Goal: Task Accomplishment & Management: Manage account settings

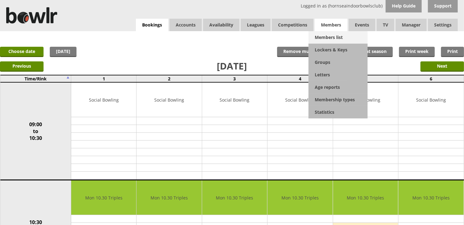
click at [328, 32] on link "Members list" at bounding box center [338, 37] width 59 height 12
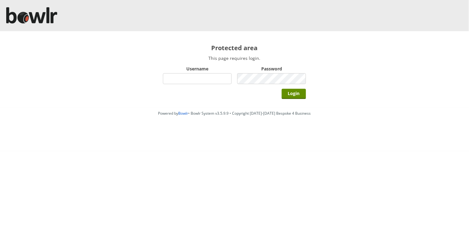
click at [175, 78] on input "Username" at bounding box center [197, 78] width 69 height 11
type input "hornseaindoorbowlsclub"
click at [269, 84] on div "Password" at bounding box center [271, 74] width 69 height 21
click at [282, 89] on input "Login" at bounding box center [294, 94] width 24 height 10
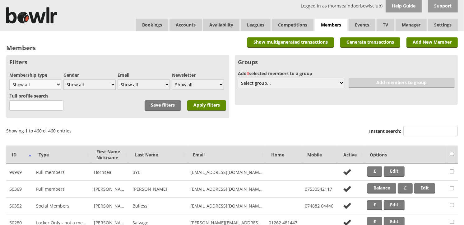
click at [40, 81] on select "Show all Full members Rollabowl Juniors Social Members Student Pending Left R.I…" at bounding box center [35, 84] width 52 height 10
select select "1"
click at [9, 79] on select "Show all Full members Rollabowl Juniors Social Members Student Pending Left R.I…" at bounding box center [35, 84] width 52 height 10
click at [205, 103] on input "Apply filters" at bounding box center [206, 105] width 39 height 10
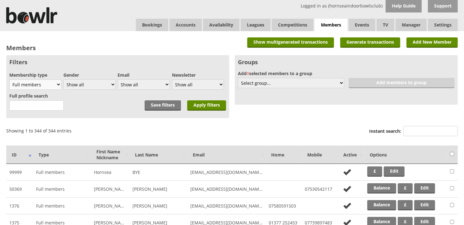
click at [48, 82] on select "Show all Full members Rollabowl Juniors Social Members Student Pending Left R.I…" at bounding box center [35, 84] width 52 height 10
select select "3"
click at [9, 79] on select "Show all Full members Rollabowl Juniors Social Members Student Pending Left R.I…" at bounding box center [35, 84] width 52 height 10
click at [209, 108] on input "Apply filters" at bounding box center [206, 105] width 39 height 10
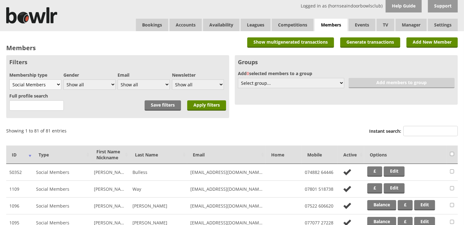
click at [61, 85] on select "Show all Full members Rollabowl Juniors Social Members Student Pending Left R.I…" at bounding box center [35, 84] width 52 height 10
select select "1"
click at [9, 79] on select "Show all Full members Rollabowl Juniors Social Members Student Pending Left R.I…" at bounding box center [35, 84] width 52 height 10
click at [215, 110] on div "Save filters Apply filters" at bounding box center [186, 101] width 82 height 21
click at [213, 106] on input "Apply filters" at bounding box center [206, 105] width 39 height 10
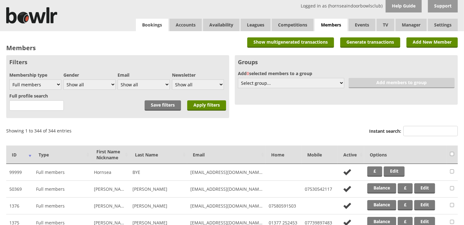
click at [154, 27] on link "Bookings" at bounding box center [152, 25] width 32 height 12
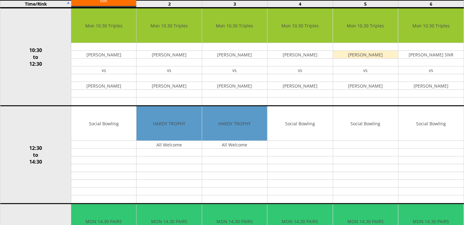
scroll to position [35, 0]
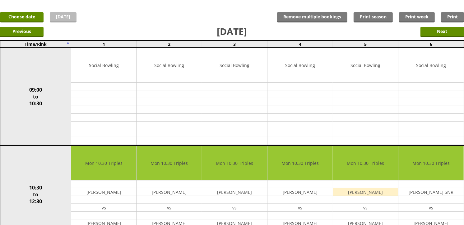
click at [58, 19] on link "[DATE]" at bounding box center [63, 17] width 27 height 10
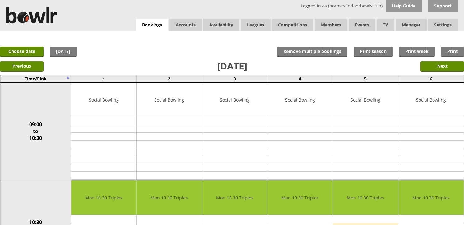
click at [446, 69] on input "Next" at bounding box center [443, 66] width 44 height 10
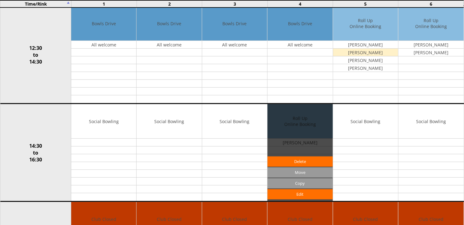
scroll to position [276, 0]
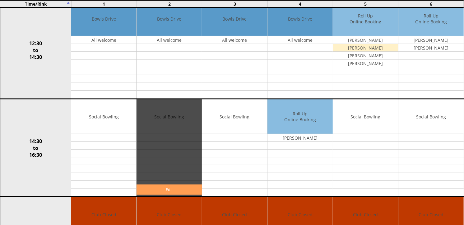
click at [165, 192] on link "Edit" at bounding box center [169, 189] width 65 height 10
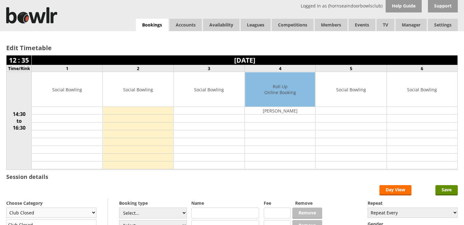
click at [87, 207] on select "Club Closed Singles League Triples League Pairs League Friendly Social Bowling …" at bounding box center [51, 212] width 90 height 10
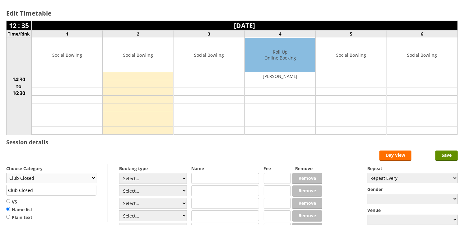
select select "132"
click at [6, 173] on select "Club Closed Singles League Triples League Pairs League Friendly Social Bowling …" at bounding box center [51, 178] width 90 height 10
type input "Social Bowling"
click at [148, 175] on select "Select... Club Competition (Member) Club Competition (Visitor) National (Member…" at bounding box center [153, 178] width 68 height 11
select select "1_50"
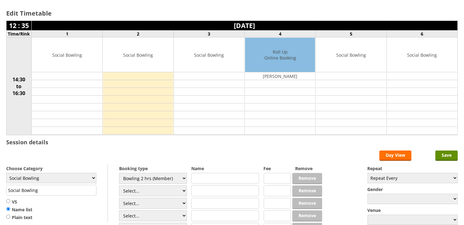
click at [119, 173] on select "Select... Club Competition (Member) Club Competition (Visitor) National (Member…" at bounding box center [153, 178] width 68 height 11
type input "5.0000"
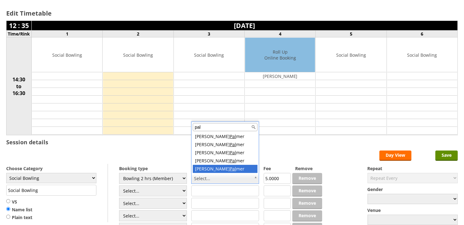
type input "pal"
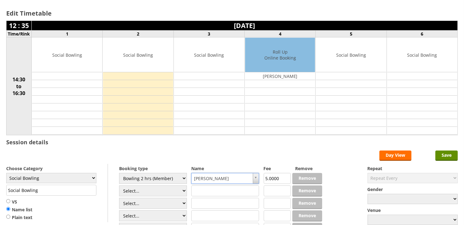
click at [460, 156] on div "Edit Timetable 12 : 35 Wednesday 1st October 2025 Time/Rink 1 2 3 4 5 6 14:30 t…" at bounding box center [232, 138] width 464 height 282
click at [454, 156] on input "Save" at bounding box center [447, 155] width 22 height 10
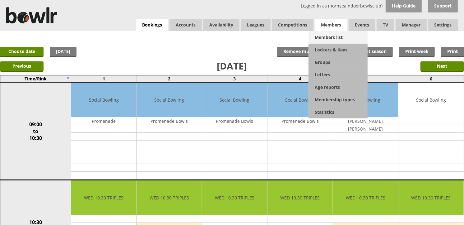
click at [338, 37] on link "Members list" at bounding box center [338, 37] width 59 height 12
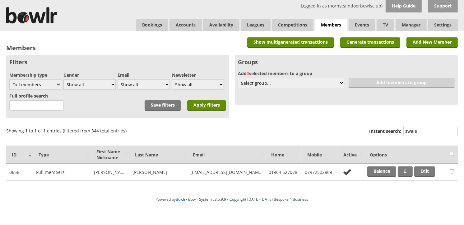
type input "swale"
click at [374, 176] on td "Balance £ Edit" at bounding box center [405, 172] width 83 height 17
click at [374, 175] on link "Balance" at bounding box center [382, 171] width 29 height 10
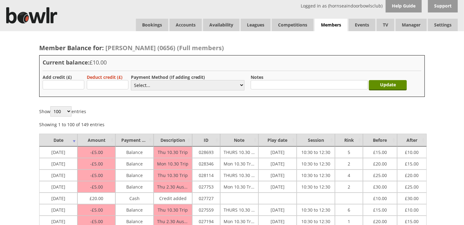
type input "20.00"
click at [138, 83] on select "Select... Cash Card Cheque Bank Transfer Other Member Card Gift Voucher Balance" at bounding box center [188, 85] width 114 height 10
select select "1"
click at [131, 80] on select "Select... Cash Card Cheque Bank Transfer Other Member Card Gift Voucher Balance" at bounding box center [188, 85] width 114 height 10
click at [384, 80] on input "Update" at bounding box center [388, 85] width 38 height 10
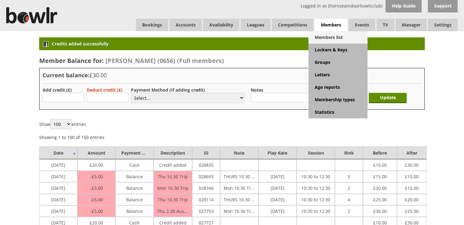
click at [331, 35] on link "Members list" at bounding box center [338, 37] width 59 height 12
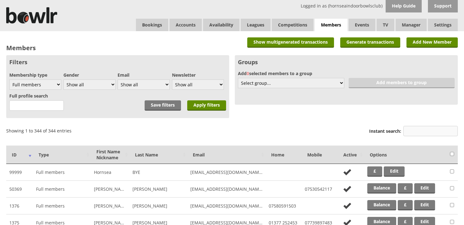
click at [417, 131] on input "Instant search:" at bounding box center [431, 131] width 54 height 10
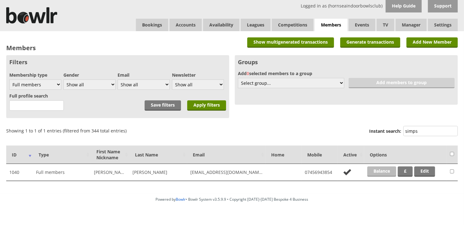
type input "simps"
click at [373, 173] on link "Balance" at bounding box center [382, 171] width 29 height 10
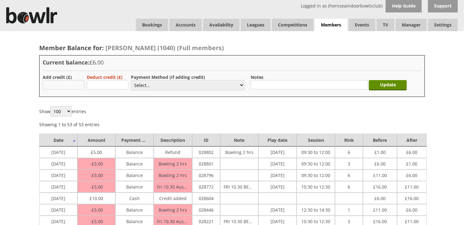
type input "10.00"
click at [152, 83] on select "Select... Cash Card Cheque Bank Transfer Other Member Card Gift Voucher Balance" at bounding box center [188, 85] width 114 height 10
select select "1"
click at [131, 80] on select "Select... Cash Card Cheque Bank Transfer Other Member Card Gift Voucher Balance" at bounding box center [188, 85] width 114 height 10
click at [374, 86] on input "Update" at bounding box center [388, 85] width 38 height 10
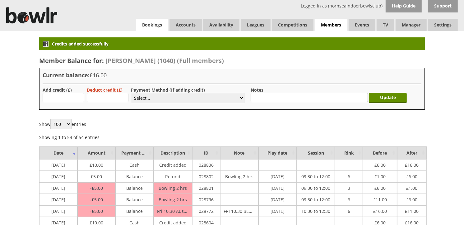
click at [161, 27] on link "Bookings" at bounding box center [152, 25] width 32 height 12
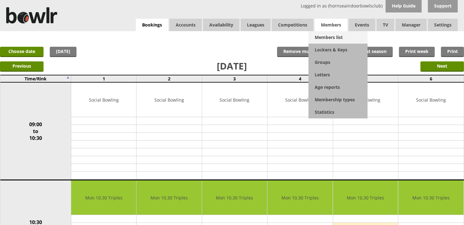
click at [337, 33] on link "Members list" at bounding box center [338, 37] width 59 height 12
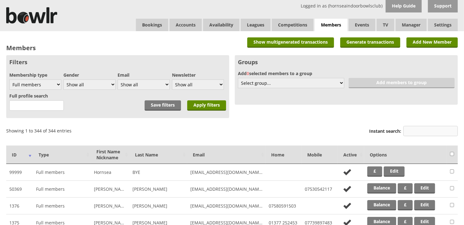
click at [416, 130] on input "Instant search:" at bounding box center [431, 131] width 54 height 10
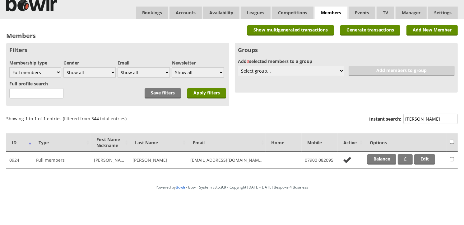
scroll to position [11, 0]
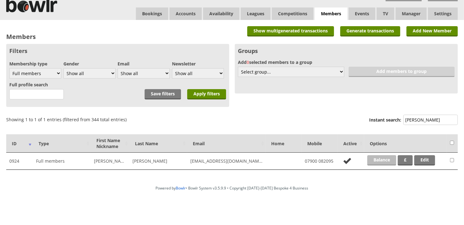
type input "david lee"
click at [372, 158] on link "Balance" at bounding box center [382, 160] width 29 height 10
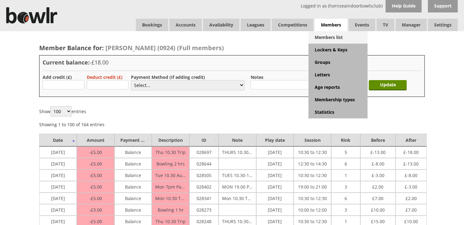
click at [324, 35] on link "Members list" at bounding box center [338, 37] width 59 height 12
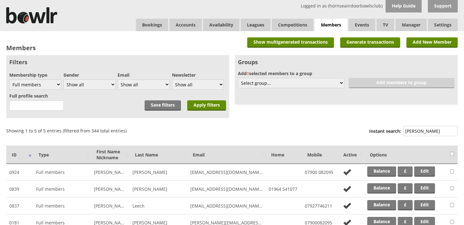
scroll to position [35, 0]
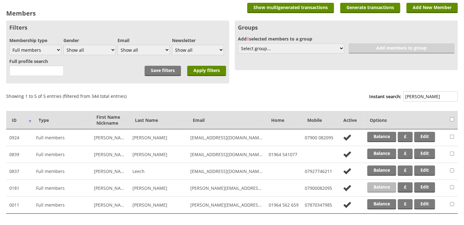
type input "[PERSON_NAME]"
click at [382, 183] on link "Balance" at bounding box center [382, 187] width 29 height 10
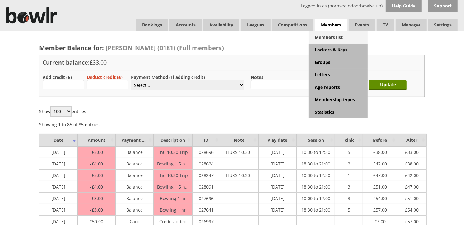
click at [327, 35] on link "Members list" at bounding box center [338, 37] width 59 height 12
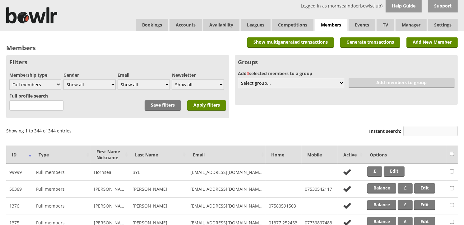
click at [409, 127] on input "Instant search:" at bounding box center [431, 131] width 54 height 10
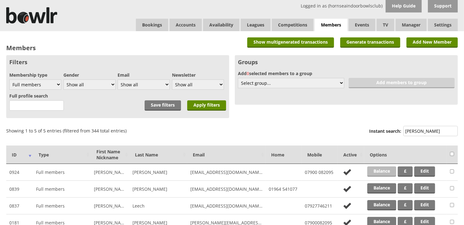
type input "[PERSON_NAME]"
click at [385, 168] on link "Balance" at bounding box center [382, 171] width 29 height 10
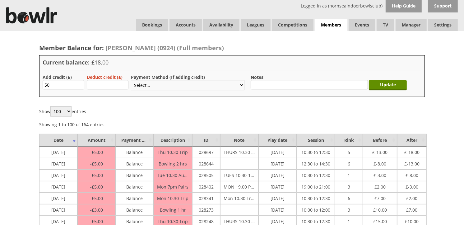
type input "50"
click at [138, 86] on select "Select... Cash Card Cheque Bank Transfer Other Member Card Gift Voucher Balance" at bounding box center [188, 85] width 114 height 10
select select "2"
click at [131, 80] on select "Select... Cash Card Cheque Bank Transfer Other Member Card Gift Voucher Balance" at bounding box center [188, 85] width 114 height 10
click at [378, 84] on input "Update" at bounding box center [388, 85] width 38 height 10
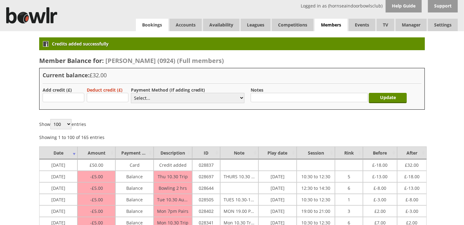
click at [146, 19] on link "Bookings" at bounding box center [152, 25] width 32 height 12
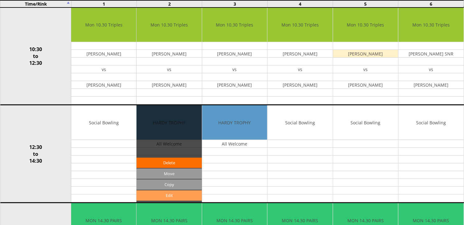
scroll to position [173, 0]
click at [165, 192] on link "Edit" at bounding box center [169, 195] width 65 height 10
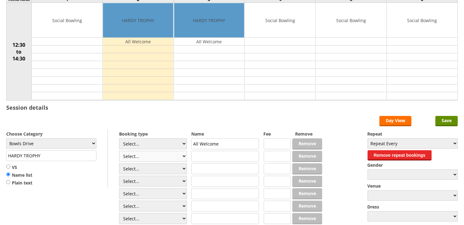
scroll to position [69, 0]
drag, startPoint x: 2, startPoint y: 162, endPoint x: 0, endPoint y: 167, distance: 5.2
click at [0, 167] on html "Logged in as (hornseaindoorbowlsclub) Help Guide Support Bookings Accounts Rink…" at bounding box center [232, 115] width 464 height 369
click at [142, 157] on select "Select... Club Competition (Member) Club Competition (Visitor) National (Member…" at bounding box center [153, 156] width 68 height 11
select select "1_50"
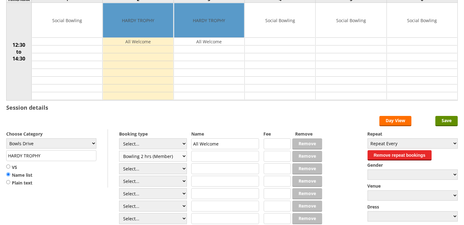
click at [119, 151] on select "Select... Club Competition (Member) Club Competition (Visitor) National (Member…" at bounding box center [153, 156] width 68 height 11
type input "Bowls Drive"
type input "5.0000"
click at [161, 169] on select "Select... Club Competition (Member) Club Competition (Visitor) National (Member…" at bounding box center [153, 168] width 68 height 11
select select "1_50"
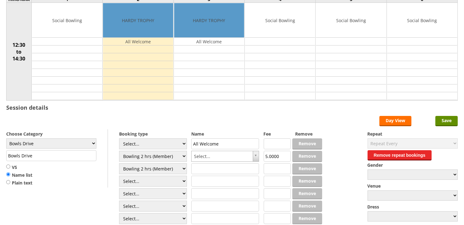
click at [119, 163] on select "Select... Club Competition (Member) Club Competition (Visitor) National (Member…" at bounding box center [153, 168] width 68 height 11
type input "5.0000"
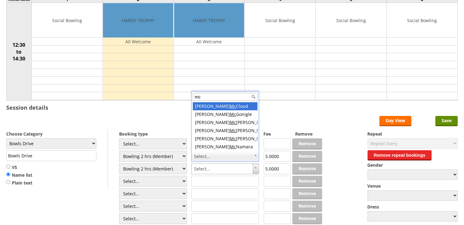
type input "mcm"
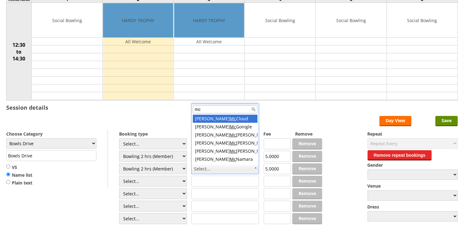
type input "mcm"
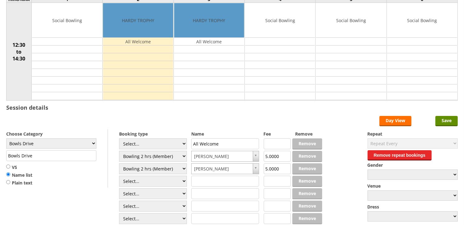
click at [0, 158] on html "Logged in as (hornseaindoorbowlsclub) Help Guide Support Bookings Accounts Rink…" at bounding box center [232, 115] width 464 height 369
paste input "HARDY TROPHY"
type input "HARDY TROPHY"
click at [449, 122] on input "Save" at bounding box center [447, 121] width 22 height 10
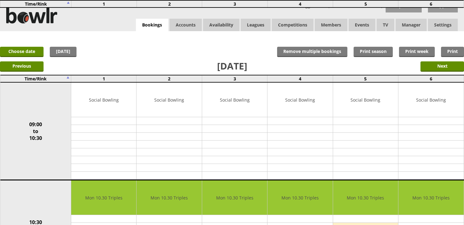
scroll to position [242, 0]
